Goal: Information Seeking & Learning: Learn about a topic

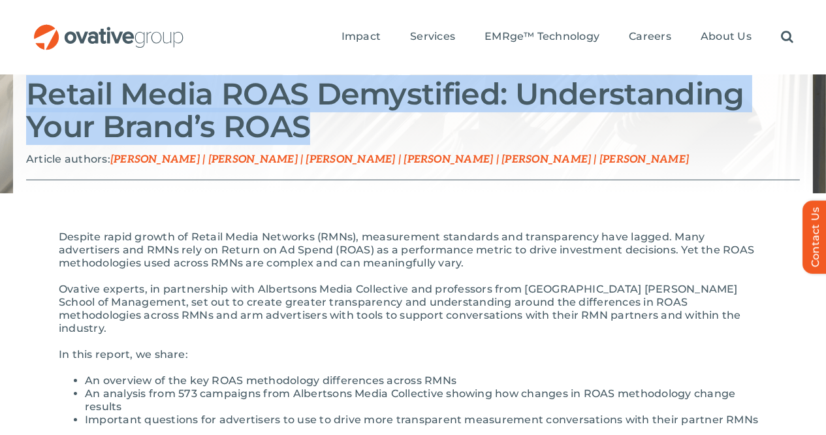
scroll to position [154, 0]
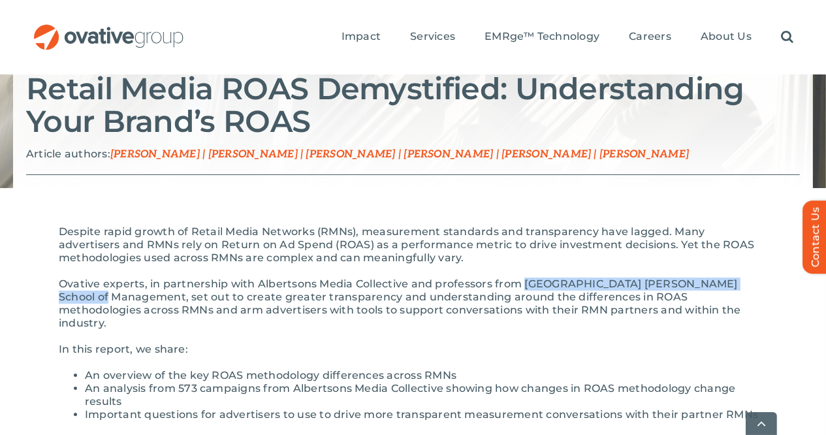
drag, startPoint x: 515, startPoint y: 265, endPoint x: 754, endPoint y: 270, distance: 239.8
click at [754, 278] on p "Ovative experts, in partnership with Albertsons Media Collective and professors…" at bounding box center [413, 304] width 709 height 52
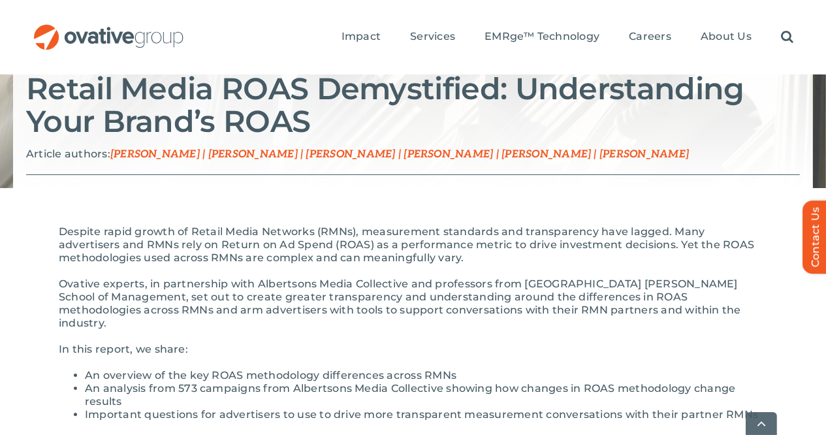
click at [144, 284] on p "Ovative experts, in partnership with Albertsons Media Collective and professors…" at bounding box center [413, 304] width 709 height 52
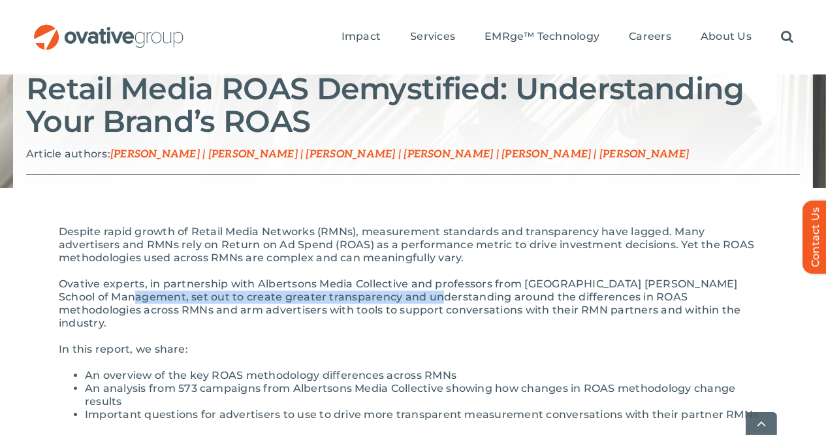
drag, startPoint x: 73, startPoint y: 280, endPoint x: 338, endPoint y: 295, distance: 265.0
click at [377, 284] on p "Ovative experts, in partnership with Albertsons Media Collective and professors…" at bounding box center [413, 304] width 709 height 52
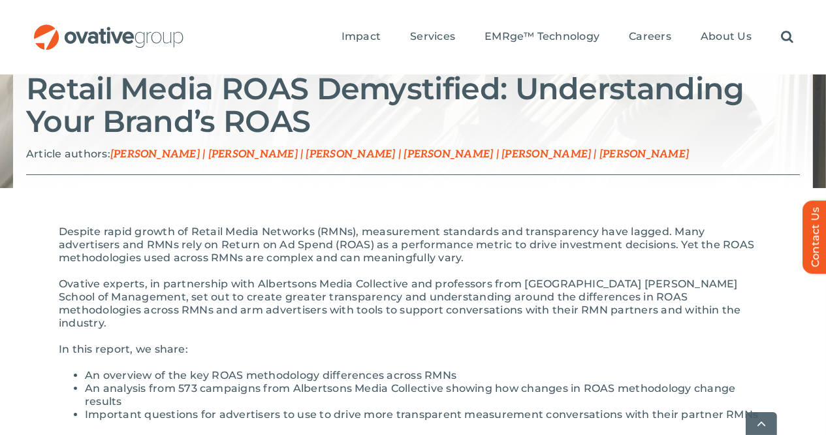
click at [292, 297] on p "Ovative experts, in partnership with Albertsons Media Collective and professors…" at bounding box center [413, 304] width 709 height 52
drag, startPoint x: 238, startPoint y: 280, endPoint x: 447, endPoint y: 279, distance: 209.7
click at [441, 279] on p "Ovative experts, in partnership with Albertsons Media Collective and professors…" at bounding box center [413, 304] width 709 height 52
click at [494, 279] on p "Ovative experts, in partnership with Albertsons Media Collective and professors…" at bounding box center [413, 304] width 709 height 52
drag, startPoint x: 447, startPoint y: 276, endPoint x: 618, endPoint y: 288, distance: 171.6
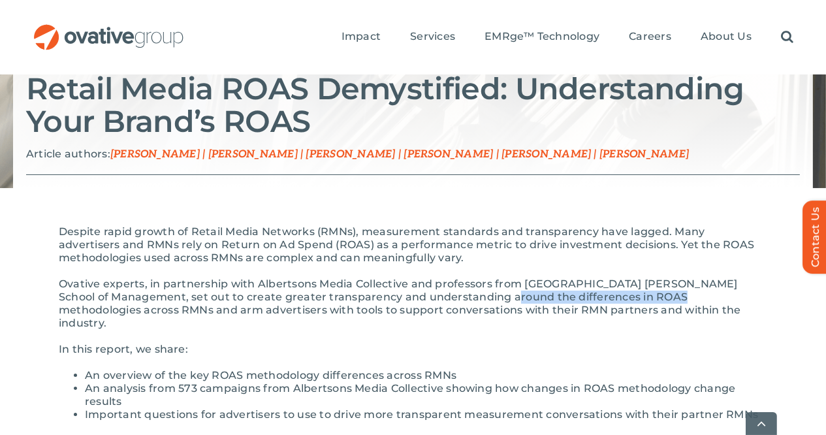
click at [615, 286] on p "Ovative experts, in partnership with Albertsons Media Collective and professors…" at bounding box center [413, 304] width 709 height 52
